Goal: Obtain resource: Obtain resource

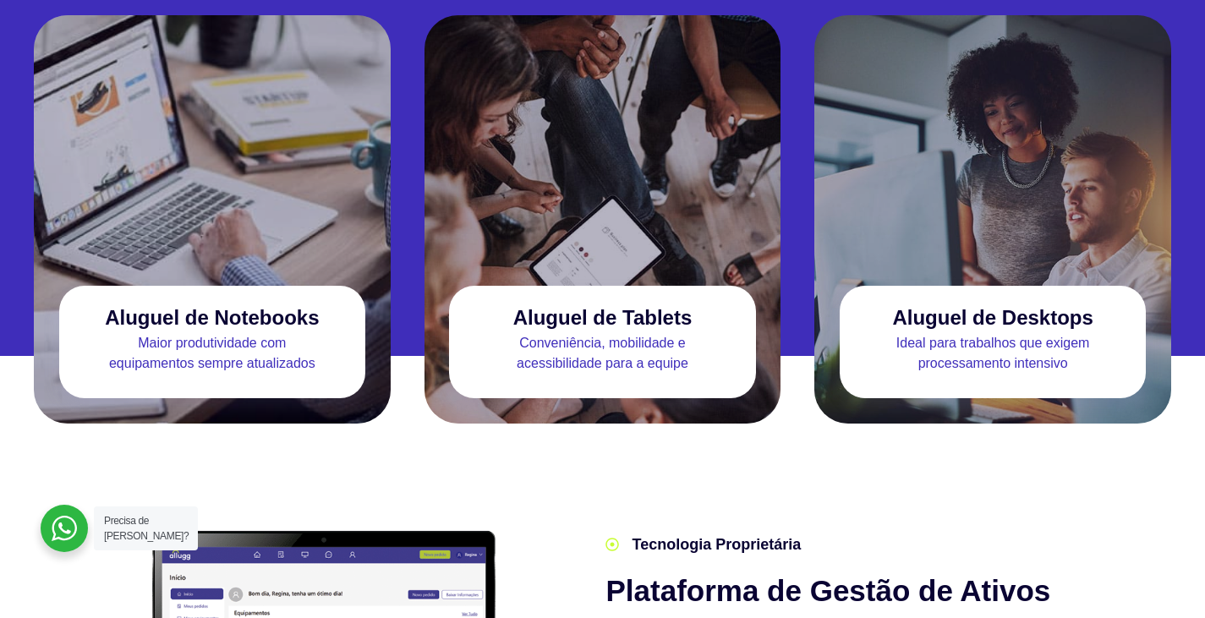
scroll to position [1691, 0]
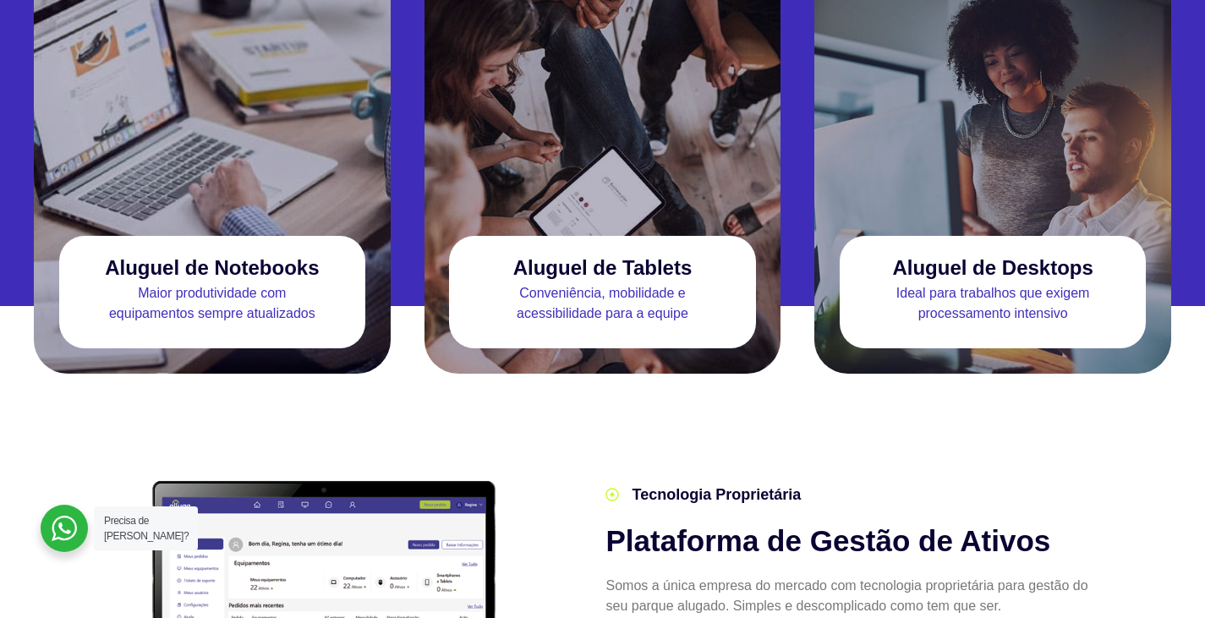
click at [264, 256] on h3 "Aluguel de Notebooks" at bounding box center [212, 267] width 214 height 23
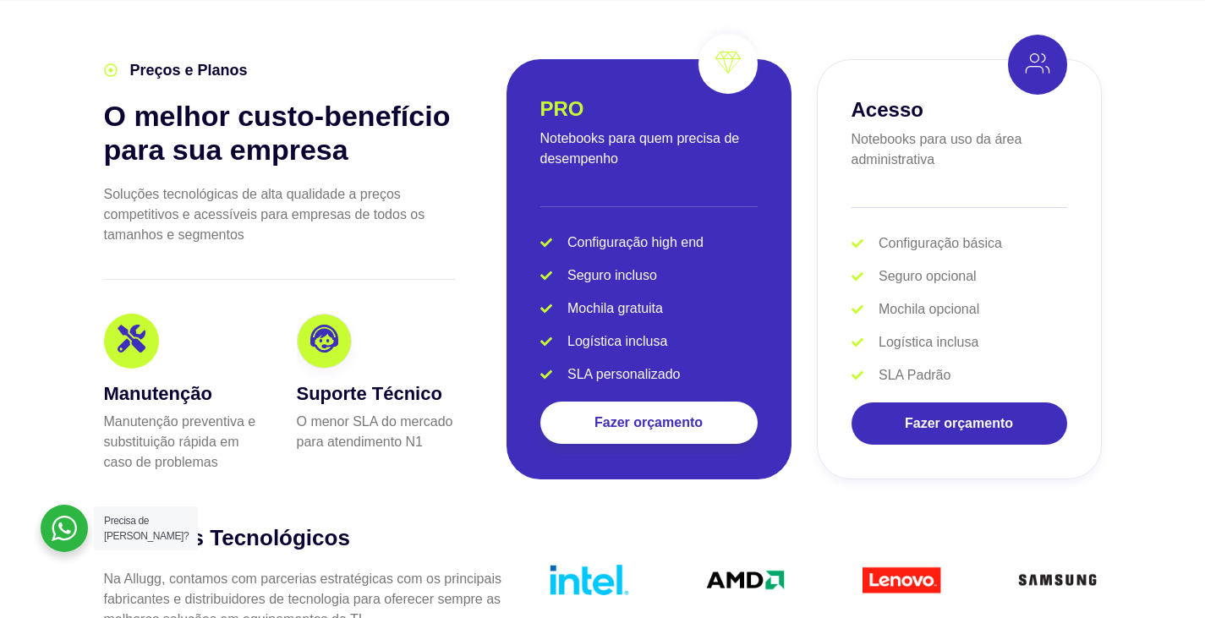
scroll to position [3297, 0]
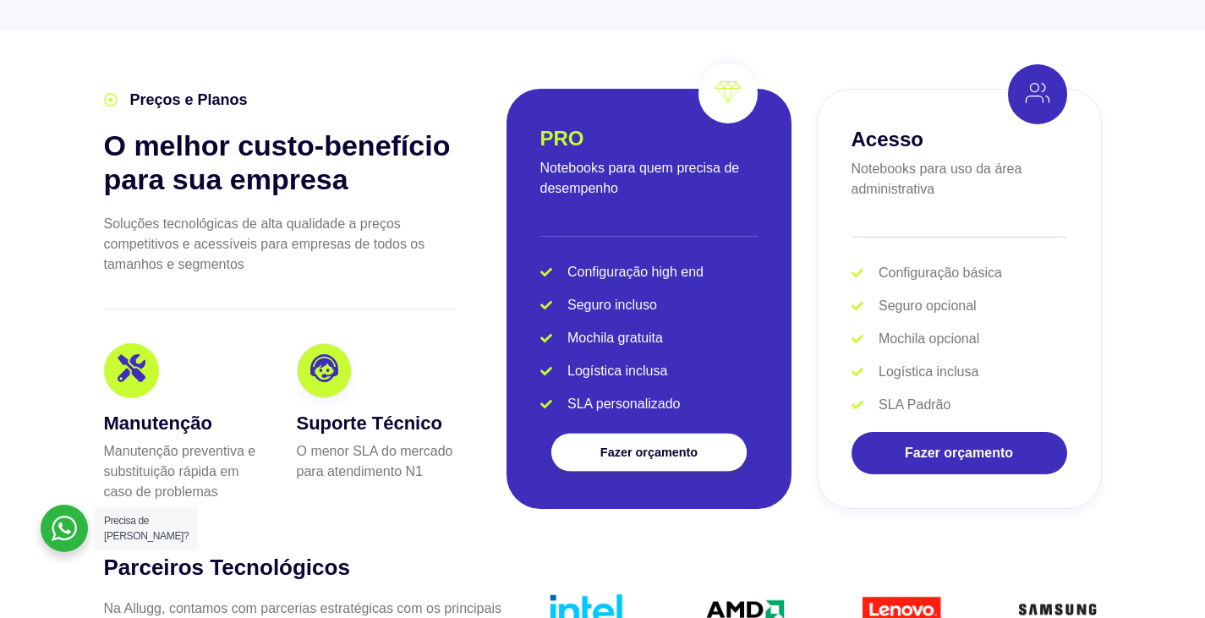
click at [599, 434] on link "Fazer orçamento" at bounding box center [647, 453] width 195 height 38
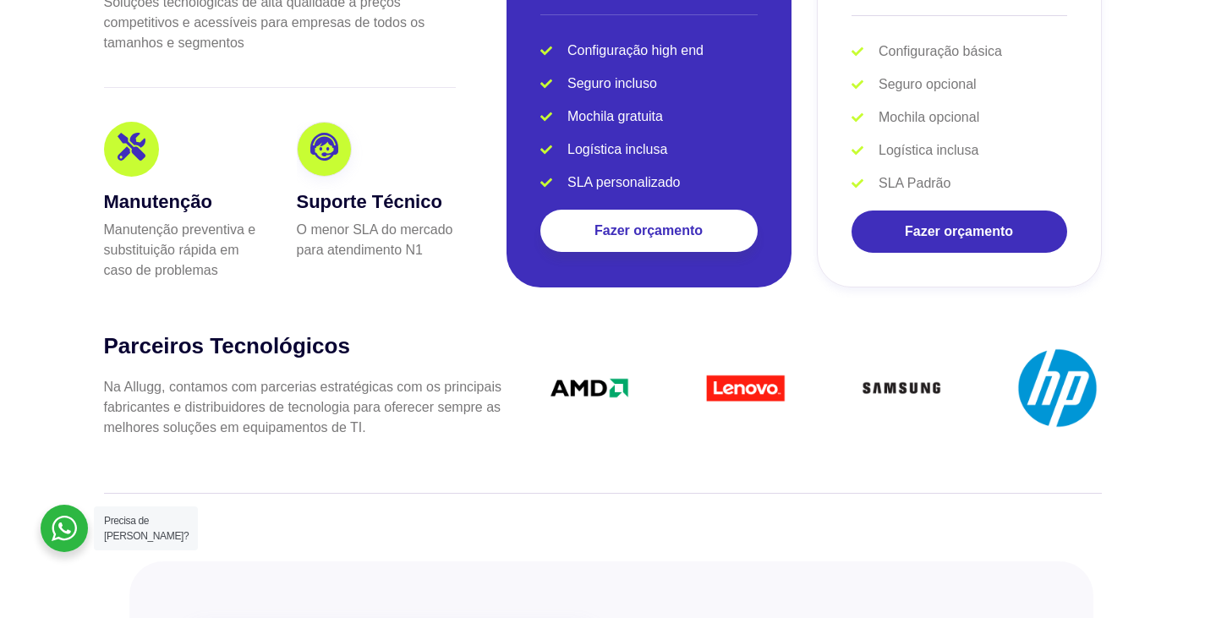
scroll to position [3551, 0]
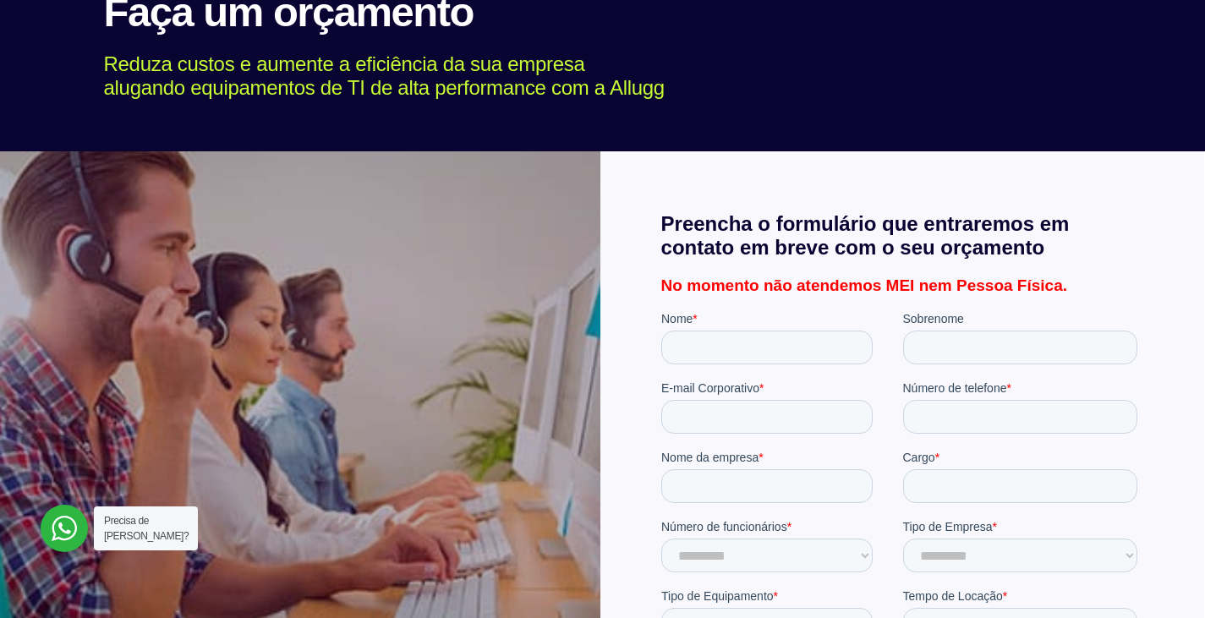
scroll to position [338, 0]
